Goal: Entertainment & Leisure: Consume media (video, audio)

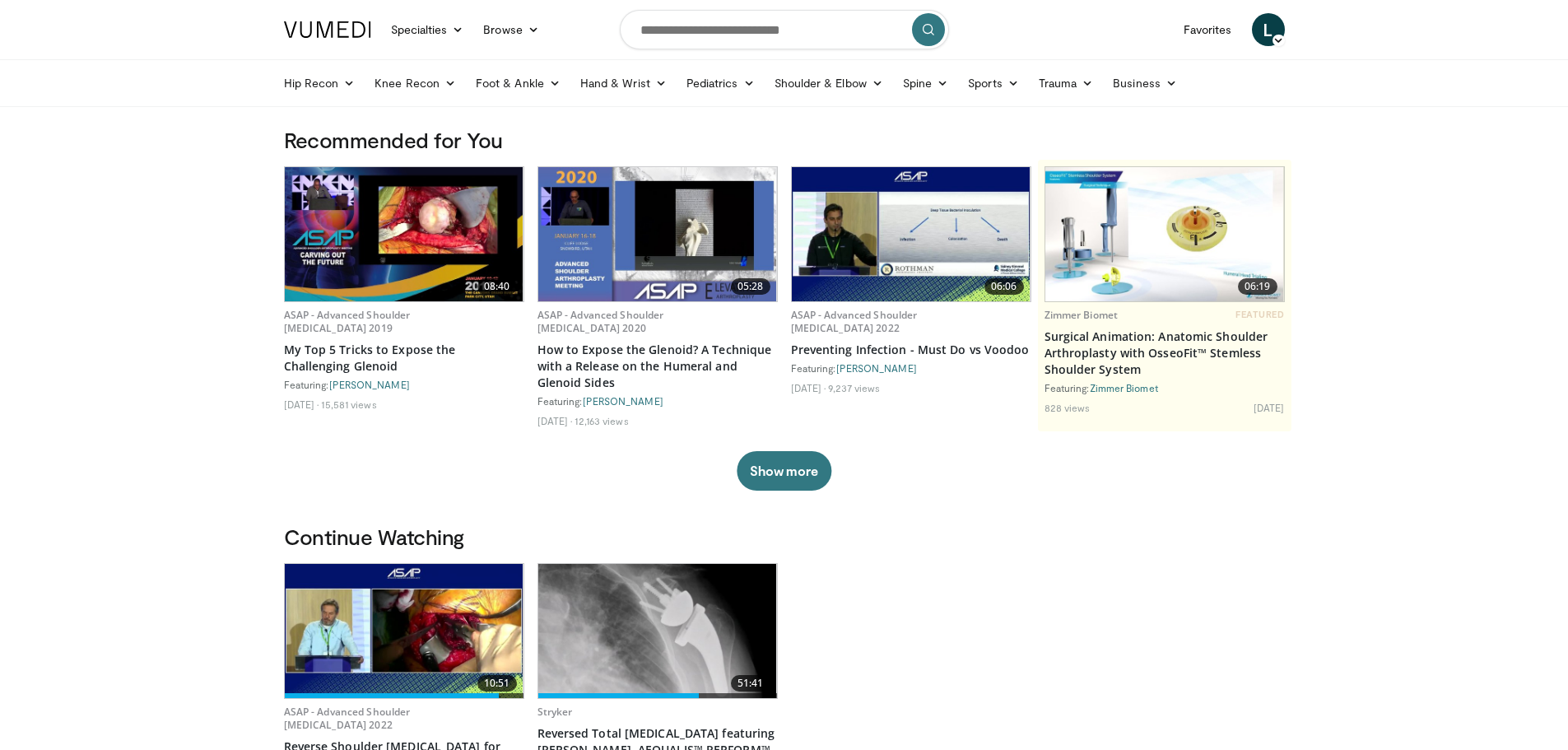
click at [329, 596] on img at bounding box center [404, 631] width 239 height 134
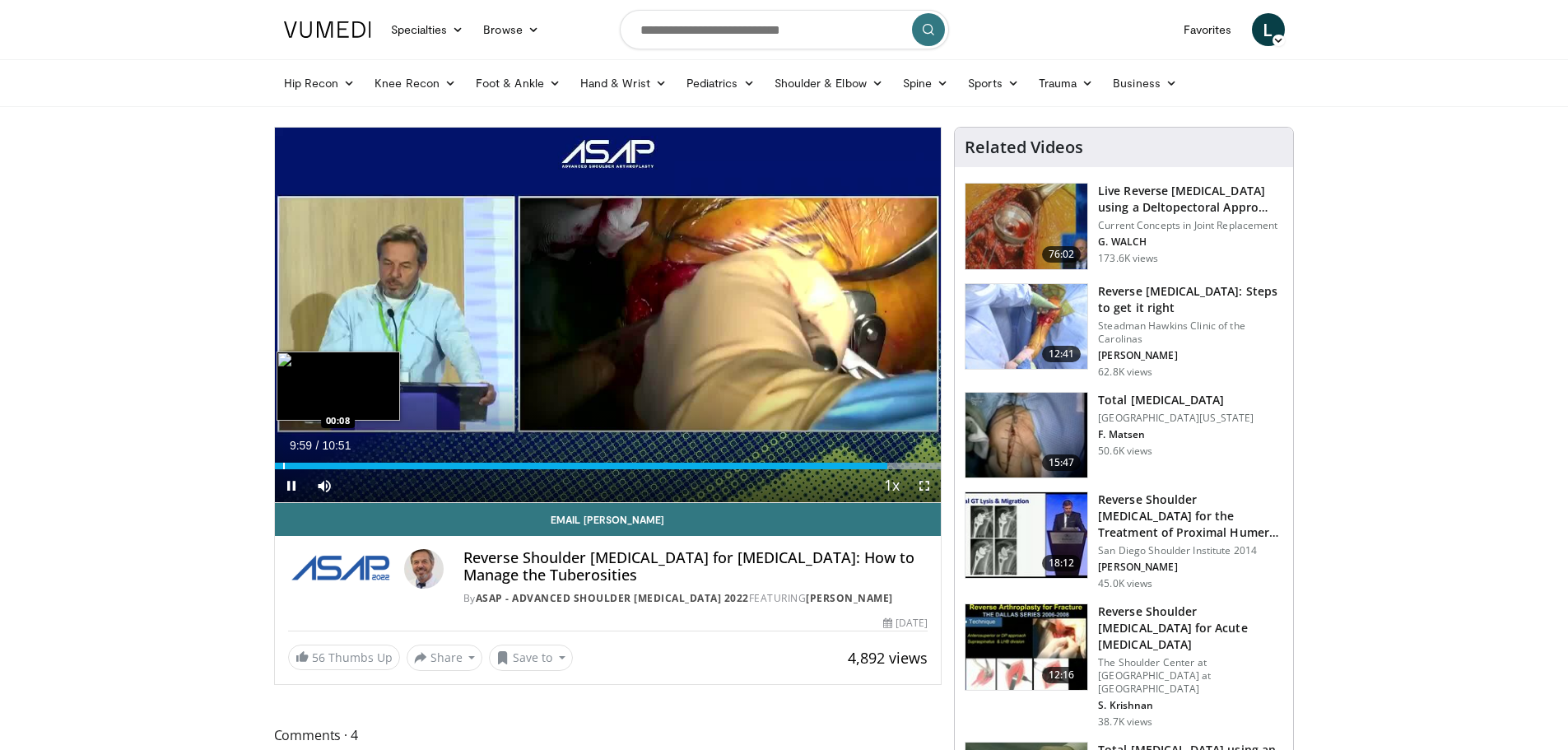
click at [283, 462] on div "Progress Bar" at bounding box center [284, 465] width 2 height 6
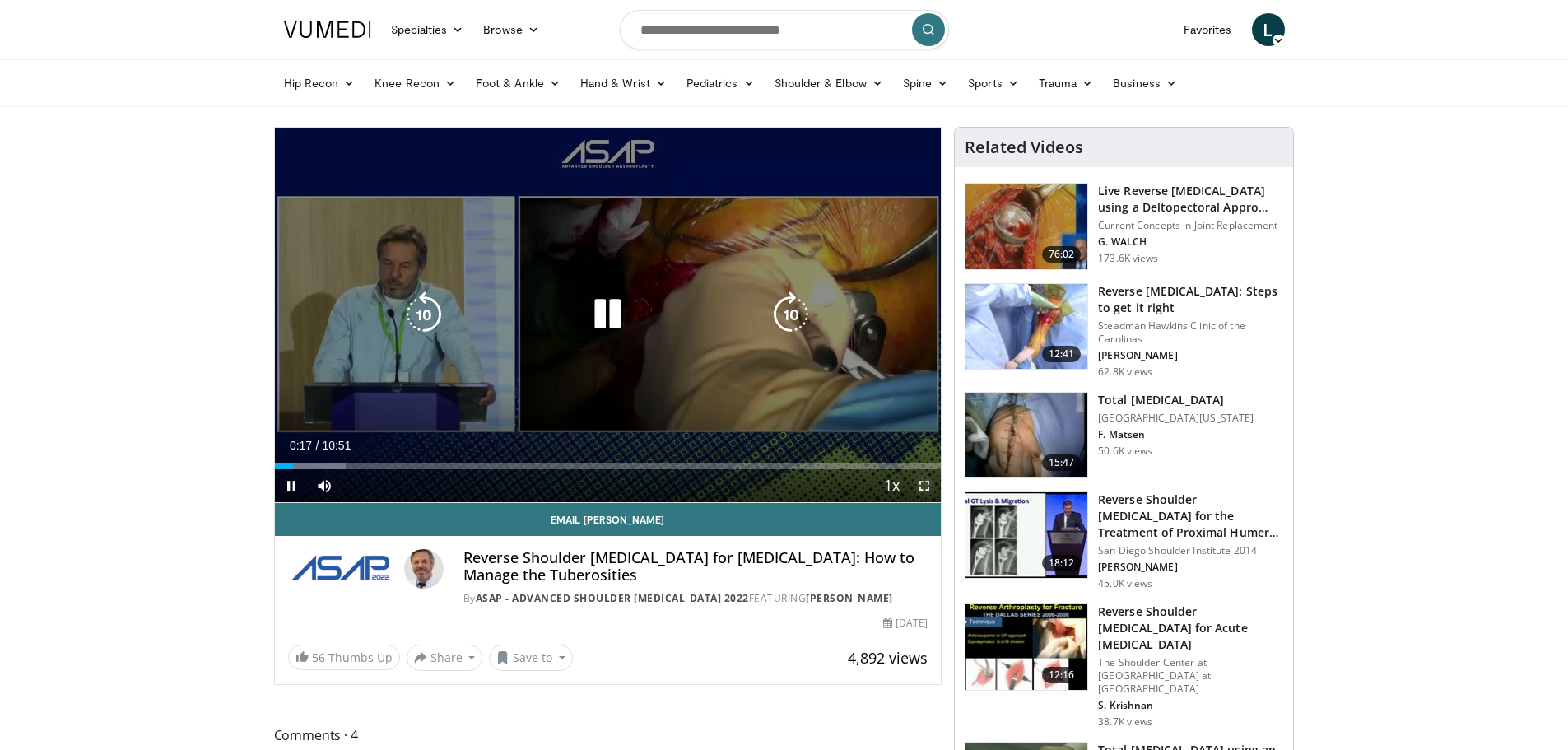
drag, startPoint x: 929, startPoint y: 481, endPoint x: 929, endPoint y: 580, distance: 99.0
click at [929, 481] on span "Video Player" at bounding box center [924, 486] width 33 height 33
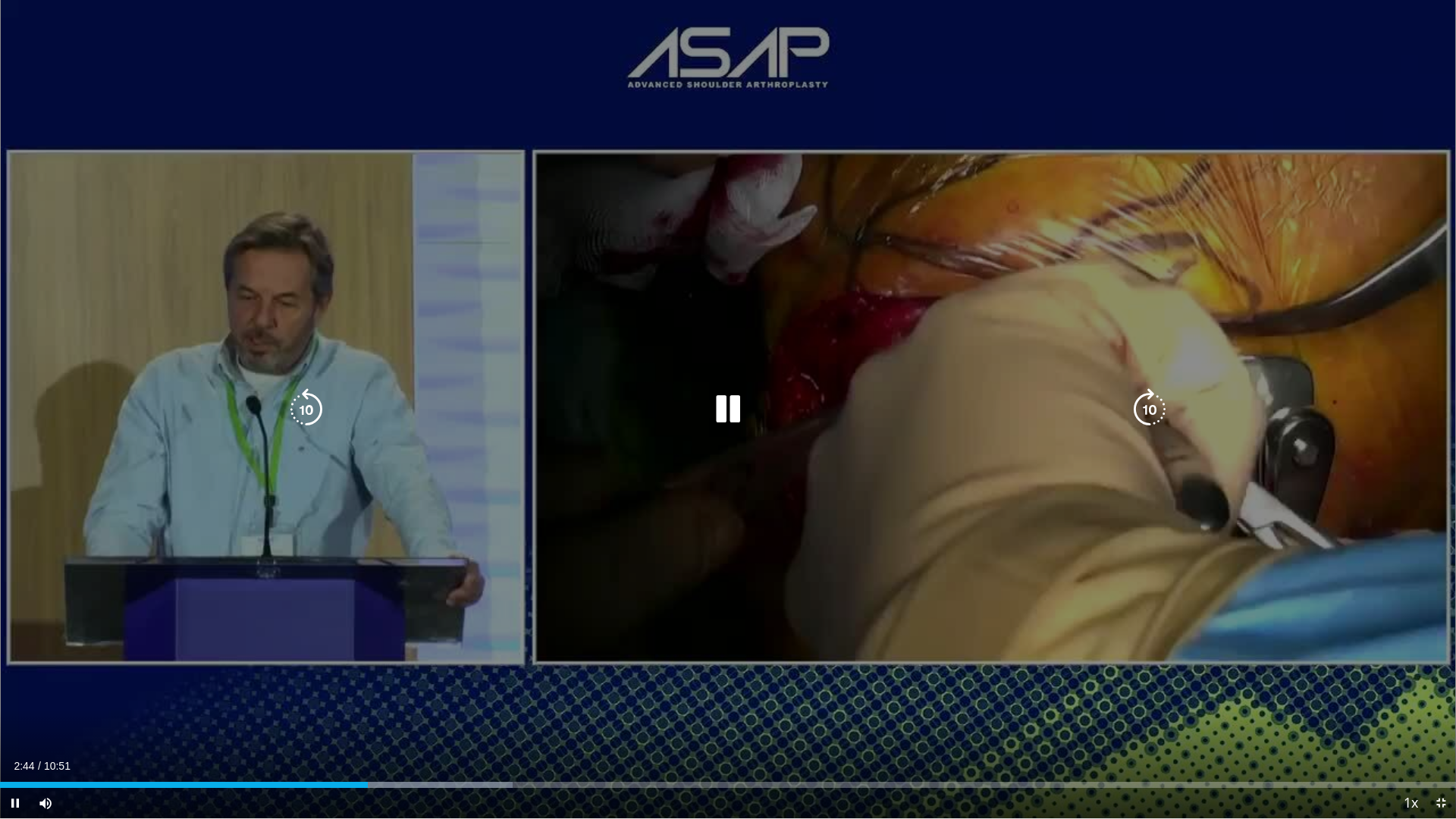
click at [719, 405] on icon "Video Player" at bounding box center [728, 410] width 43 height 43
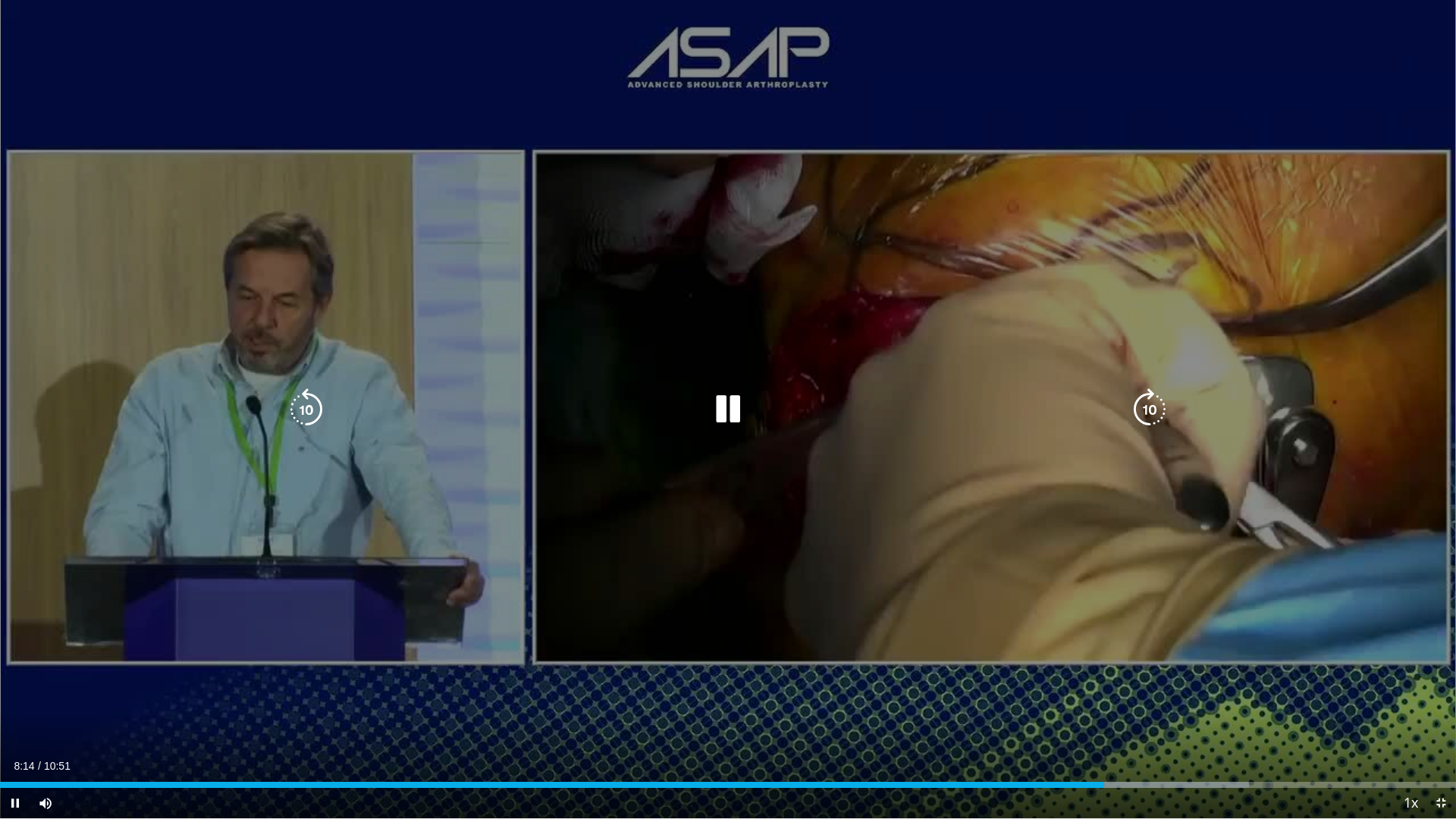
click at [560, 403] on div "Video Player" at bounding box center [728, 409] width 874 height 30
click at [729, 418] on icon "Video Player" at bounding box center [728, 410] width 43 height 43
click at [916, 425] on div "10 seconds Tap to unmute" at bounding box center [728, 409] width 1456 height 818
